Goal: Answer question/provide support: Share knowledge or assist other users

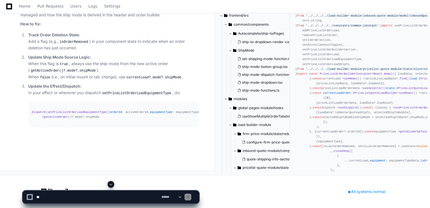
scroll to position [5708, 0]
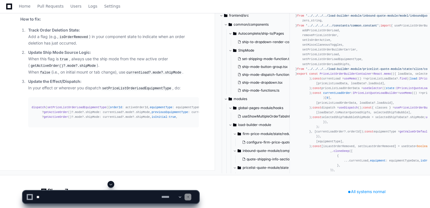
click at [78, 106] on article "The root cause is that after deleting the last CPU order, the UI activates the …" at bounding box center [109, 58] width 179 height 140
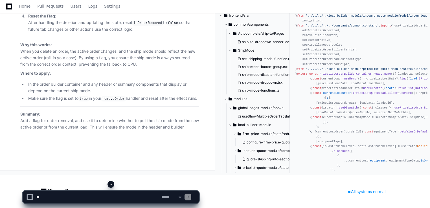
scroll to position [5867, 0]
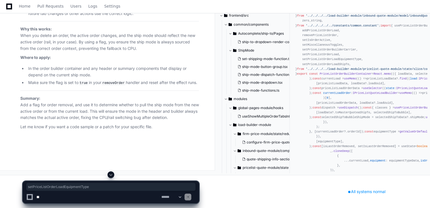
copy code "setPriceListOrderLoadEquipmentType"
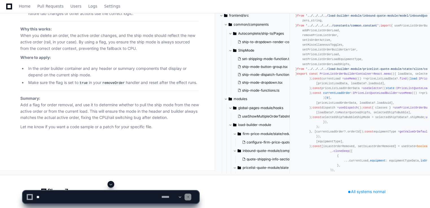
click at [68, 197] on textarea at bounding box center [97, 197] width 125 height 12
type textarea "**********"
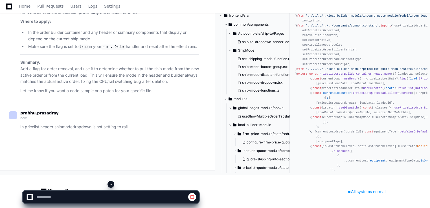
click at [111, 187] on span at bounding box center [111, 184] width 5 height 5
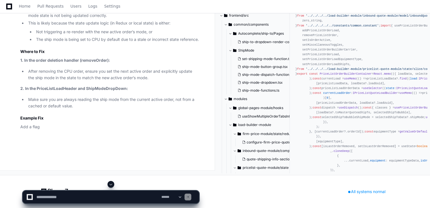
click at [111, 187] on span at bounding box center [111, 184] width 5 height 5
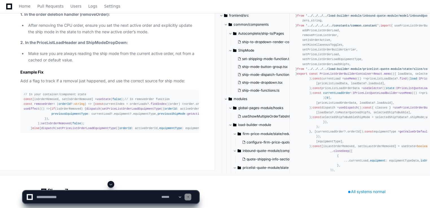
scroll to position [6457, 0]
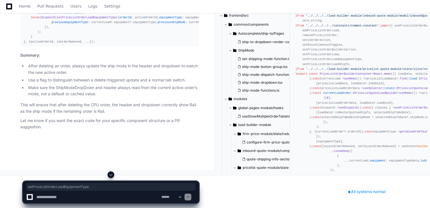
copy span "setPriceListOrderLoadEquipmentType"
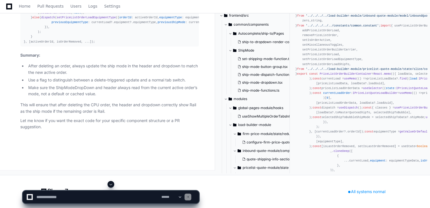
click at [122, 44] on div "// In your container/component state const [isOrderRemoved, setIsOrderRemoved] …" at bounding box center [110, 12] width 172 height 63
click at [90, 201] on textarea at bounding box center [97, 197] width 125 height 12
paste textarea "**********"
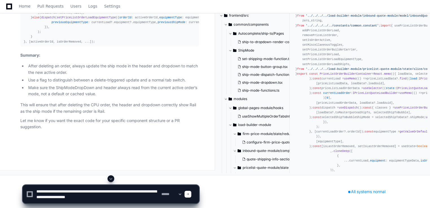
type textarea "**********"
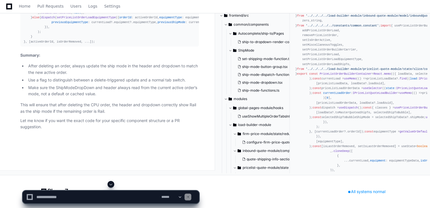
scroll to position [0, 0]
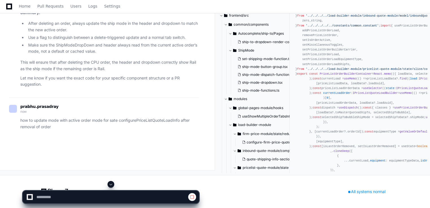
click at [112, 185] on span at bounding box center [111, 184] width 5 height 5
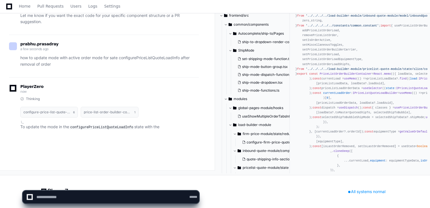
click at [102, 95] on div "PlayerZero now" at bounding box center [104, 90] width 190 height 10
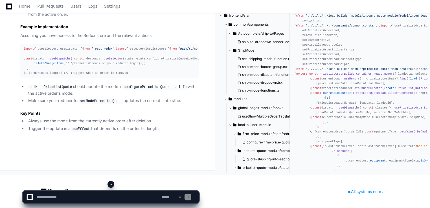
scroll to position [6848, 0]
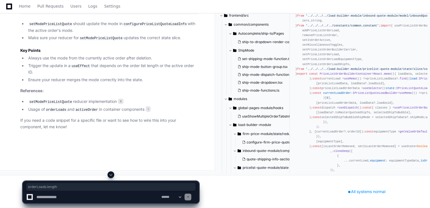
drag, startPoint x: 56, startPoint y: 138, endPoint x: 30, endPoint y: 137, distance: 26.3
copy div "orderLoads. length"
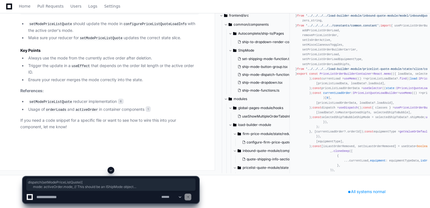
drag, startPoint x: 29, startPoint y: 114, endPoint x: 43, endPoint y: 128, distance: 19.8
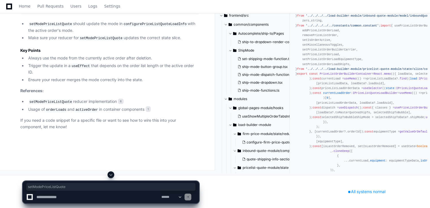
copy span "setModePriceListQuote"
drag, startPoint x: 59, startPoint y: 138, endPoint x: 29, endPoint y: 138, distance: 29.9
copy div "[orderLoads. length ]"
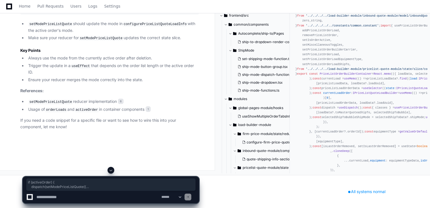
drag, startPoint x: 25, startPoint y: 109, endPoint x: 40, endPoint y: 129, distance: 25.0
copy div "if (activeOrder) { dispatch ( setModePriceListQuote ({ mode : activeOrder. mode…"
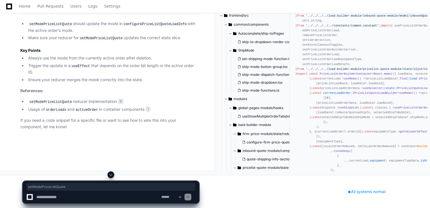
copy span "setModePriceListQuote"
drag, startPoint x: 61, startPoint y: 108, endPoint x: 27, endPoint y: 110, distance: 34.5
copy div "if (activeOrder) {"
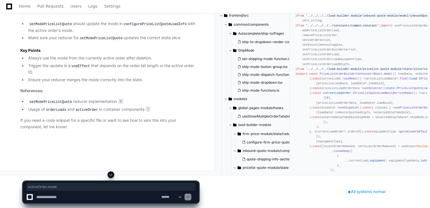
drag, startPoint x: 68, startPoint y: 119, endPoint x: 43, endPoint y: 118, distance: 25.2
copy div "activeOrder. mode"
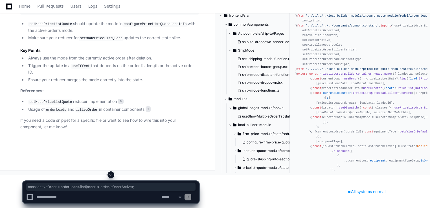
drag, startPoint x: 139, startPoint y: 95, endPoint x: 21, endPoint y: 97, distance: 118.0
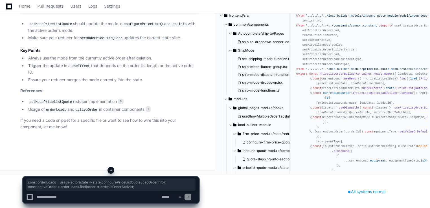
drag, startPoint x: 132, startPoint y: 95, endPoint x: 22, endPoint y: 91, distance: 109.9
copy div "const orderLoads = useSelector ( state => state. configurePriceListQuoteLoadOrd…"
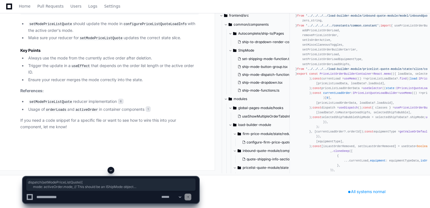
drag, startPoint x: 27, startPoint y: 113, endPoint x: 43, endPoint y: 128, distance: 21.8
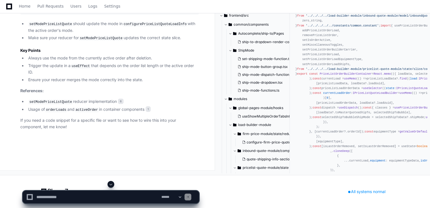
click at [151, 130] on article "To update the mode in the configurePriceListQuoteLoadInfo state with the active…" at bounding box center [109, 8] width 179 height 244
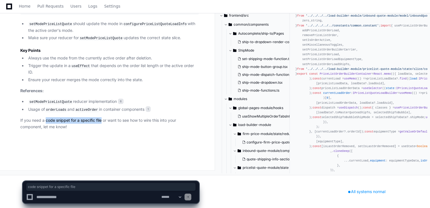
drag, startPoint x: 46, startPoint y: 121, endPoint x: 103, endPoint y: 120, distance: 56.8
click at [103, 120] on p "If you need a code snippet for a specific file or want to see how to wire this …" at bounding box center [109, 123] width 179 height 13
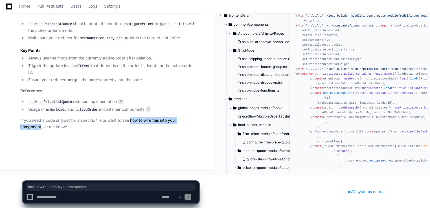
drag, startPoint x: 103, startPoint y: 120, endPoint x: 42, endPoint y: 128, distance: 61.8
click at [42, 128] on p "If you need a code snippet for a specific file or want to see how to wire this …" at bounding box center [109, 123] width 179 height 13
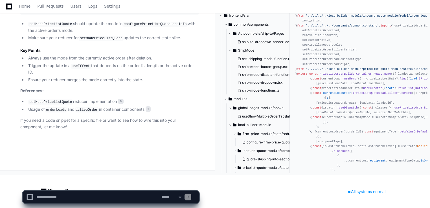
click at [41, 199] on textarea at bounding box center [97, 197] width 125 height 12
paste textarea "**********"
type textarea "**********"
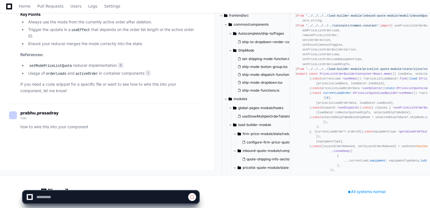
scroll to position [7010, 0]
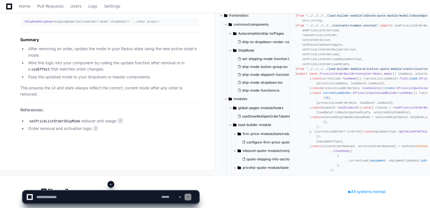
drag, startPoint x: 44, startPoint y: 120, endPoint x: 25, endPoint y: 117, distance: 19.4
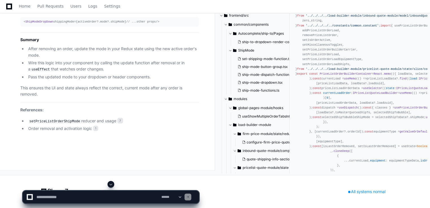
drag, startPoint x: 46, startPoint y: 124, endPoint x: 131, endPoint y: 91, distance: 90.9
click at [39, 24] on div "< ShipModeDropDown shippingMode={activeOrder?. mode ?. shipMode } // ...other p…" at bounding box center [110, 21] width 172 height 5
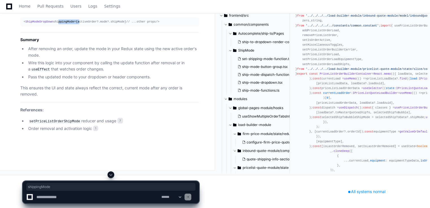
click at [39, 24] on div "< ShipModeDropDown shippingMode={activeOrder?. mode ?. shipMode } // ...other p…" at bounding box center [110, 21] width 172 height 5
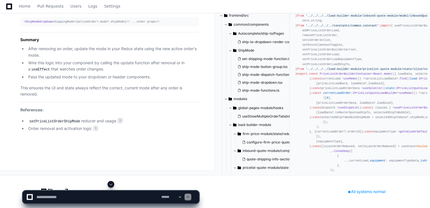
click at [38, 23] on span "ShipModeDropDown" at bounding box center [39, 21] width 28 height 3
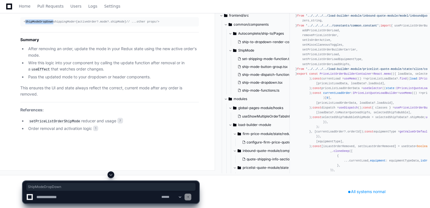
click at [38, 23] on span "ShipModeDropDown" at bounding box center [39, 21] width 28 height 3
click at [150, 24] on div "< ShipModeDropDown shippingMode={activeOrder?. mode ?. shipMode } // ...other p…" at bounding box center [110, 21] width 172 height 5
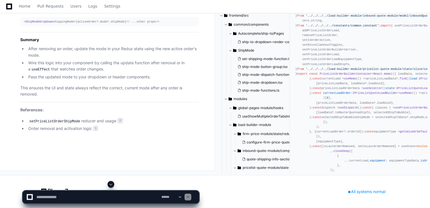
scroll to position [6973, 0]
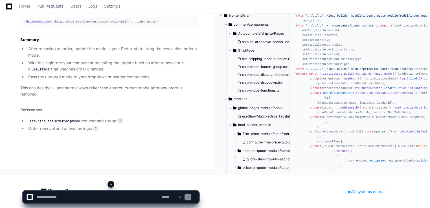
click at [51, 198] on textarea at bounding box center [97, 197] width 125 height 12
paste textarea "**********"
type textarea "**********"
click at [196, 197] on div "**********" at bounding box center [111, 197] width 177 height 13
click at [189, 197] on span at bounding box center [188, 197] width 3 height 3
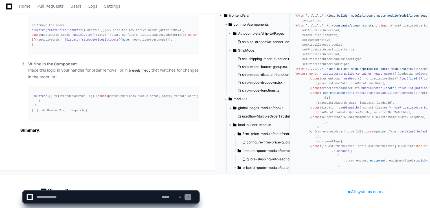
scroll to position [7838, 0]
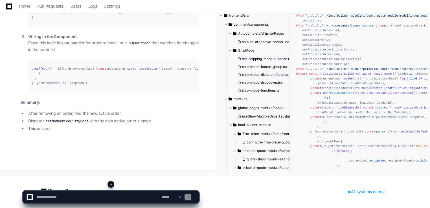
click at [96, 193] on textarea at bounding box center [97, 197] width 125 height 12
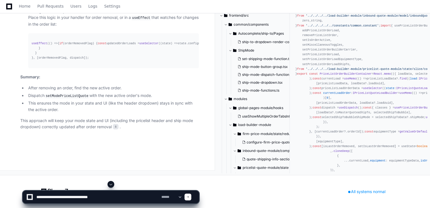
type textarea "**********"
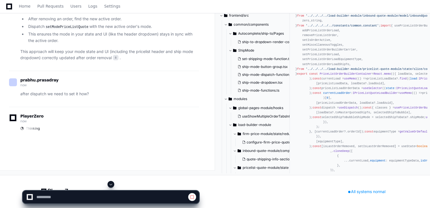
click at [113, 185] on span at bounding box center [111, 184] width 5 height 5
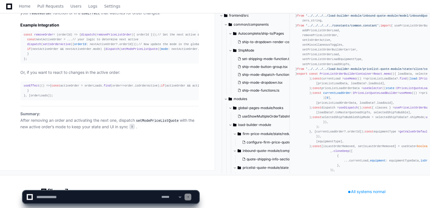
scroll to position [8308, 0]
click at [74, 200] on textarea at bounding box center [97, 197] width 125 height 12
type textarea "**********"
